Goal: Transaction & Acquisition: Subscribe to service/newsletter

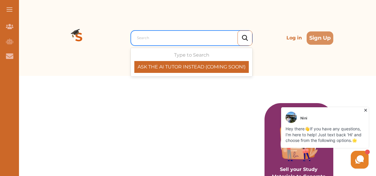
click at [147, 34] on div at bounding box center [193, 38] width 112 height 8
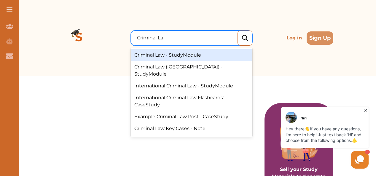
type input "Criminal Law"
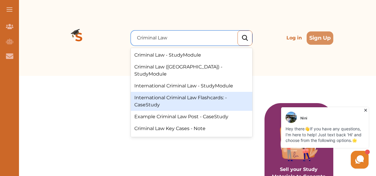
click at [147, 92] on div "International Criminal Law Flashcards: - CaseStudy" at bounding box center [192, 101] width 122 height 19
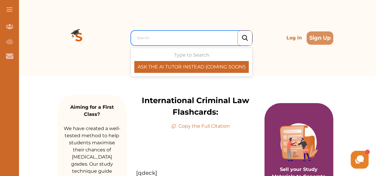
click at [154, 37] on div at bounding box center [193, 38] width 112 height 8
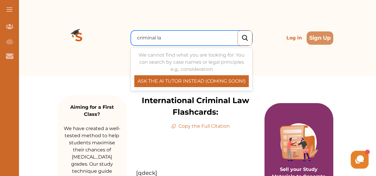
type input "criminal law"
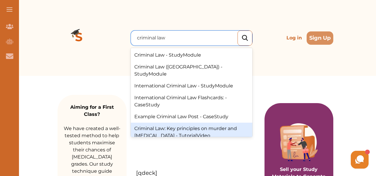
click at [159, 124] on div "Criminal Law: Key principles on murder and manslaughter - TutorialVideo" at bounding box center [192, 132] width 122 height 19
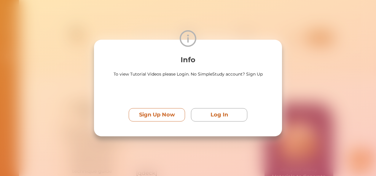
click at [180, 113] on button "Sign Up Now" at bounding box center [157, 114] width 56 height 13
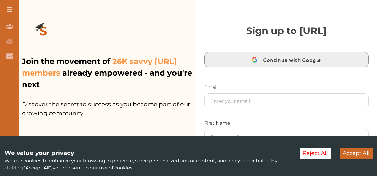
click at [255, 56] on div "button" at bounding box center [254, 59] width 11 height 11
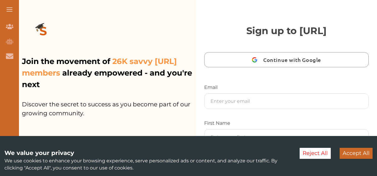
click at [347, 152] on button "Accept All" at bounding box center [356, 153] width 33 height 11
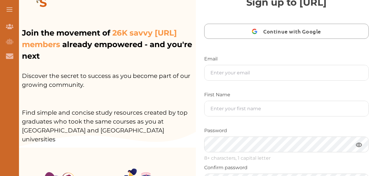
scroll to position [28, 0]
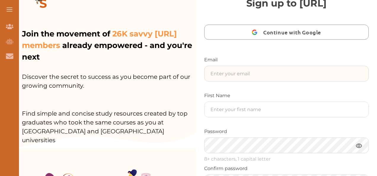
click at [233, 74] on input "text" at bounding box center [287, 73] width 164 height 15
type input "[EMAIL_ADDRESS][DOMAIN_NAME]"
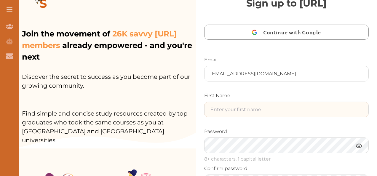
click at [229, 108] on input "text" at bounding box center [287, 109] width 164 height 15
type input "Emmanuel"
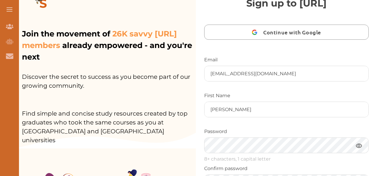
click at [358, 145] on img at bounding box center [359, 145] width 7 height 7
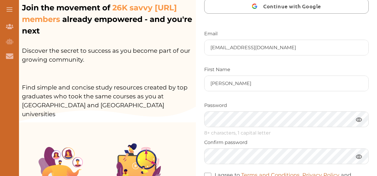
click at [359, 117] on img at bounding box center [359, 119] width 7 height 7
drag, startPoint x: 376, startPoint y: 97, endPoint x: 374, endPoint y: 122, distance: 25.0
click at [374, 122] on div "Sign up to StudyCrowd.AI Continue with Google Email harding4justice@gmail.com F…" at bounding box center [286, 103] width 181 height 315
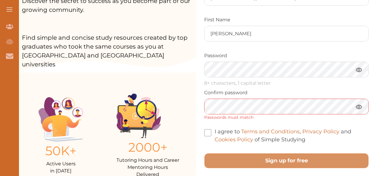
scroll to position [106, 0]
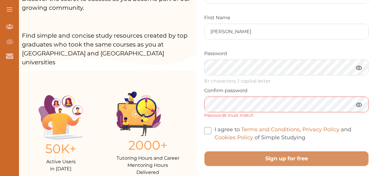
click at [357, 105] on img at bounding box center [359, 104] width 7 height 7
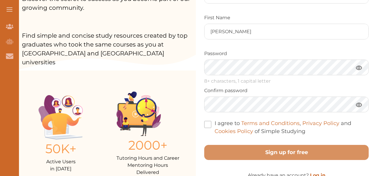
click at [207, 122] on span at bounding box center [207, 124] width 7 height 7
click at [306, 128] on input "I agree to Terms and Conditions , Privacy Policy and Cookies Policy of Simple S…" at bounding box center [306, 128] width 0 height 0
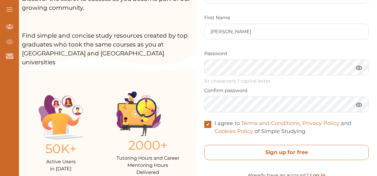
click at [275, 151] on free "Sign up for free" at bounding box center [286, 152] width 165 height 15
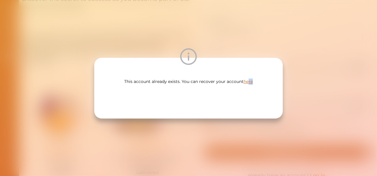
drag, startPoint x: 248, startPoint y: 106, endPoint x: 248, endPoint y: 82, distance: 23.4
click at [248, 82] on div "This account already exists. You can recover your account here" at bounding box center [188, 88] width 189 height 61
click at [247, 81] on link "here" at bounding box center [248, 81] width 9 height 5
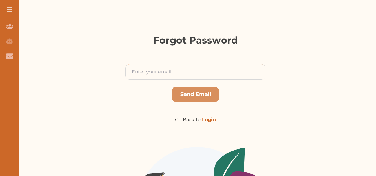
click at [195, 78] on input "email" at bounding box center [195, 71] width 139 height 15
type input "[EMAIL_ADDRESS][DOMAIN_NAME]"
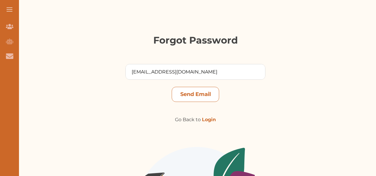
click at [190, 95] on button "Send Email" at bounding box center [195, 94] width 47 height 15
